Goal: Find specific page/section: Find specific page/section

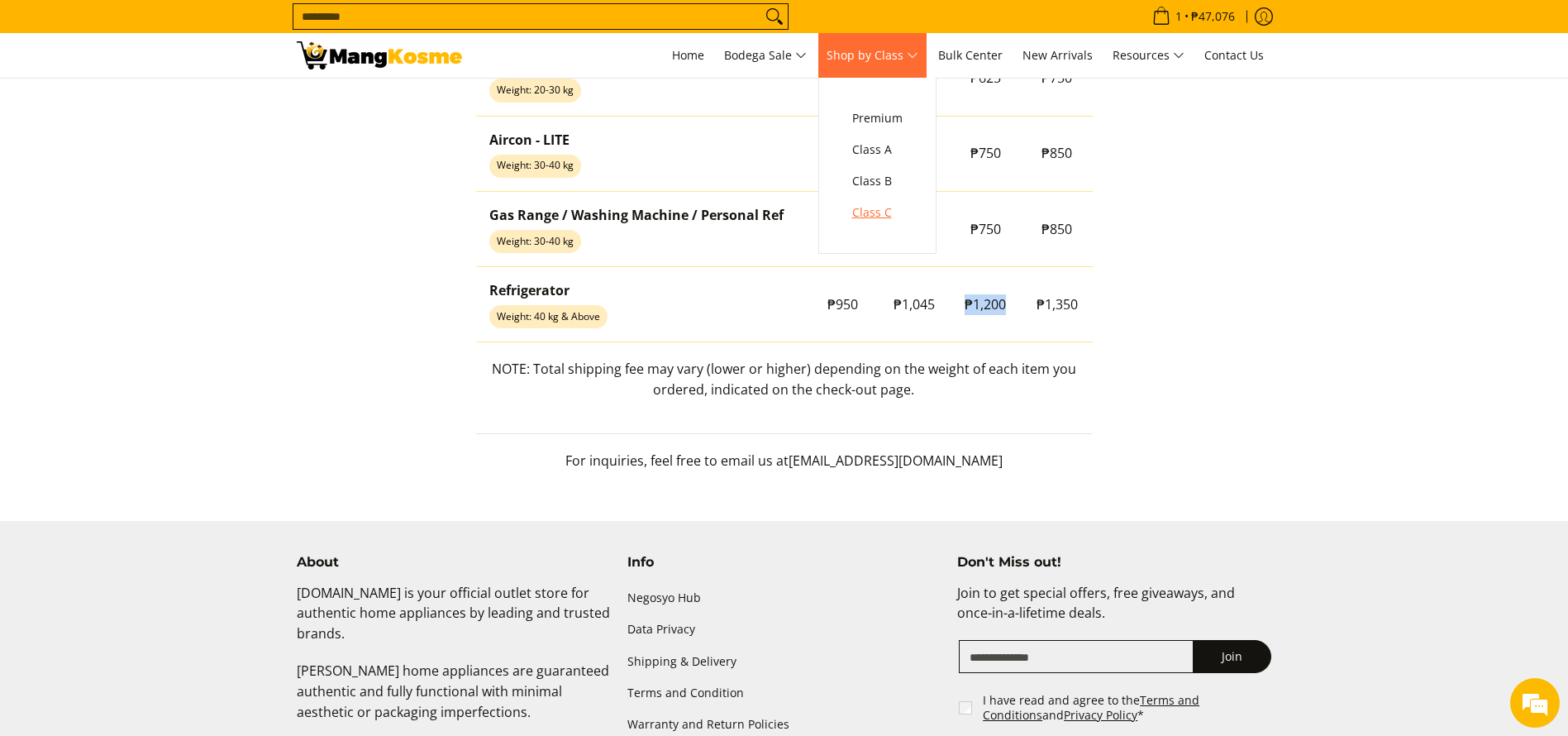
click at [877, 208] on span "Class C" at bounding box center [877, 212] width 50 height 20
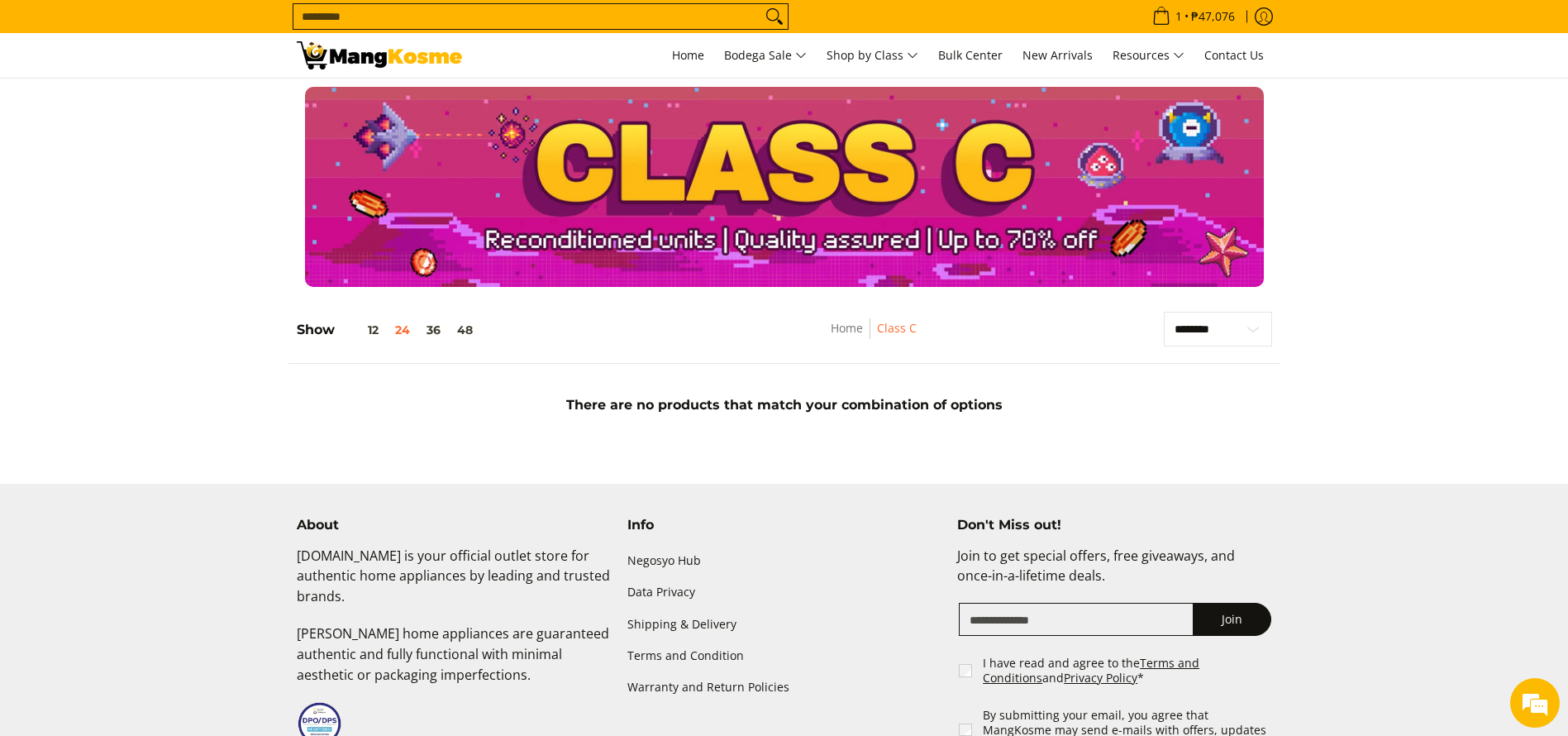
click at [1386, 478] on body "Skip to Main Content Home Bodega Sale Shop by Class Bulk Center New Arrivals Re…" at bounding box center [784, 473] width 1568 height 947
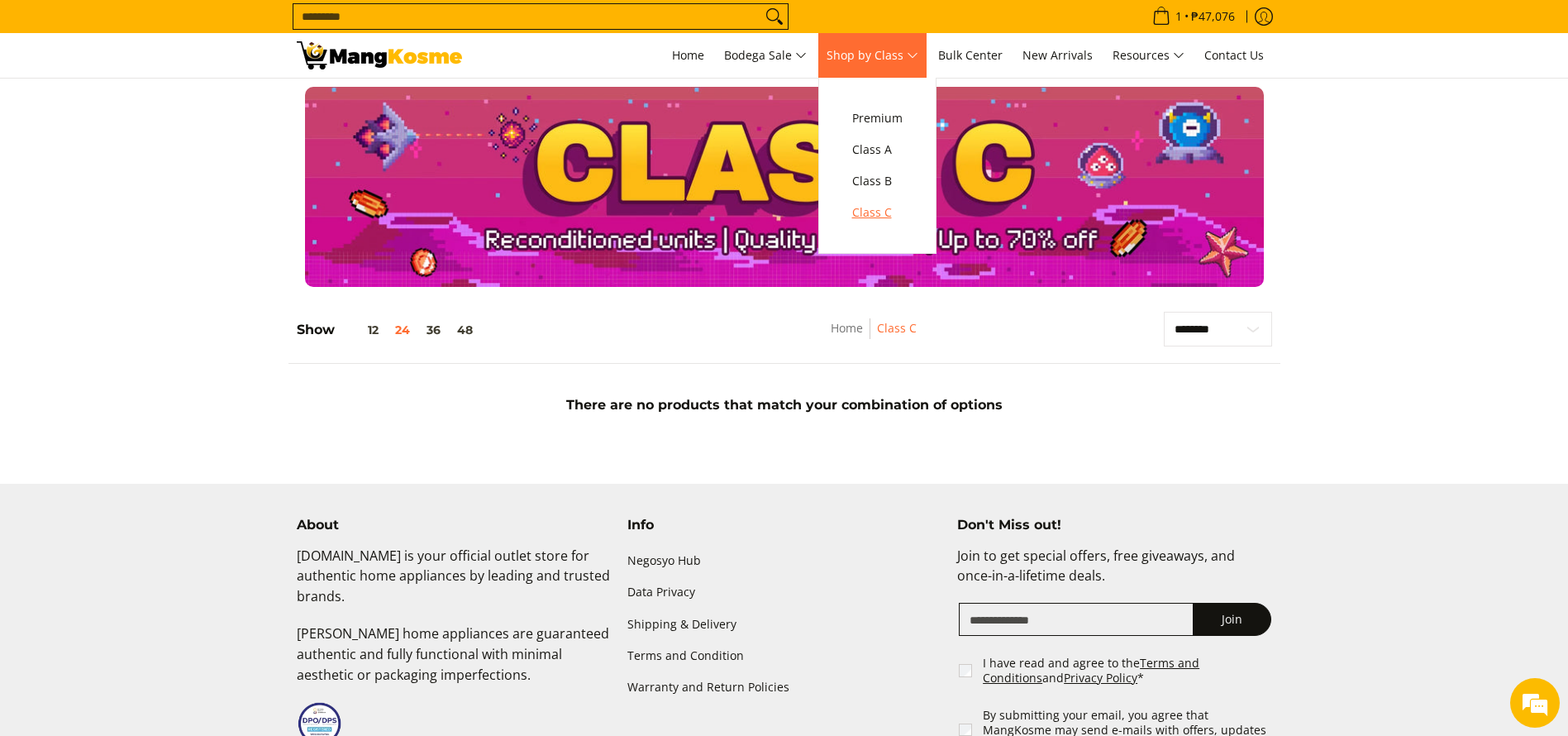
click at [881, 223] on link "Class C" at bounding box center [877, 212] width 67 height 32
